Goal: Find specific page/section: Find specific page/section

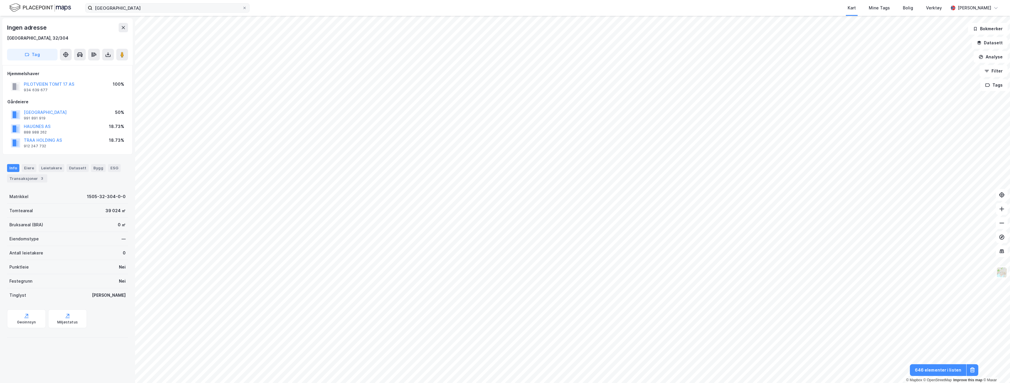
click at [125, 32] on button at bounding box center [123, 27] width 9 height 9
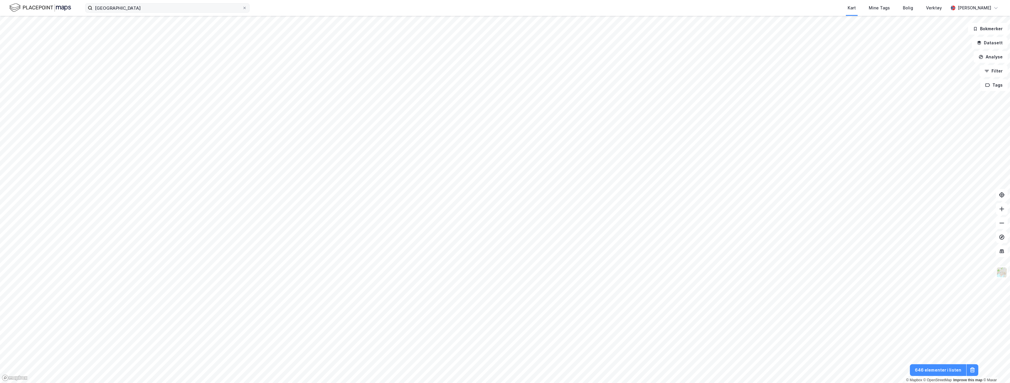
click at [245, 7] on icon at bounding box center [245, 8] width 4 height 4
click at [242, 7] on input "[GEOGRAPHIC_DATA]" at bounding box center [168, 8] width 150 height 9
click at [974, 372] on icon at bounding box center [973, 371] width 4 height 4
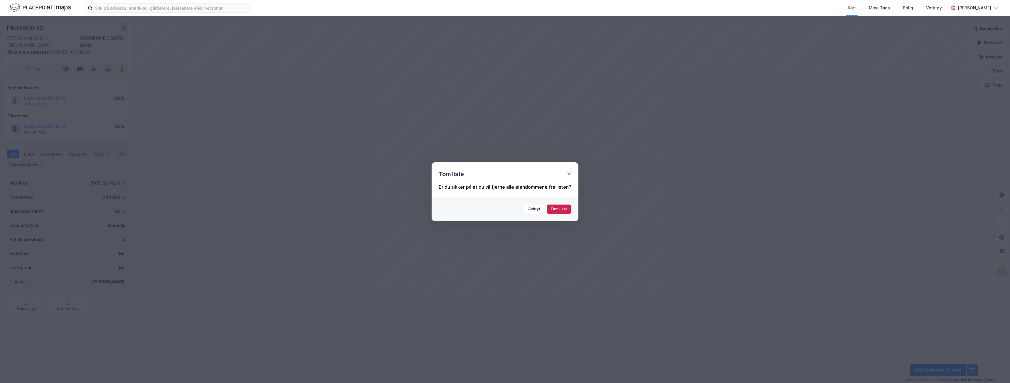
click at [566, 211] on button "Tøm liste" at bounding box center [559, 209] width 25 height 9
